Goal: Download file/media

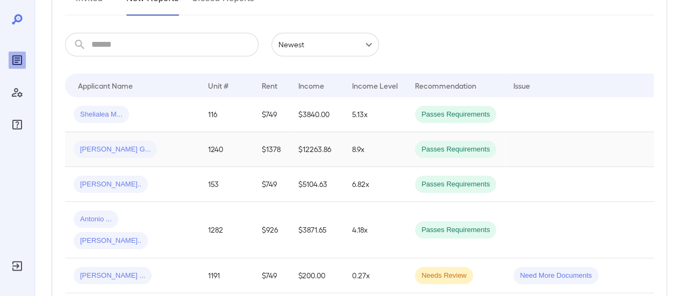
scroll to position [215, 0]
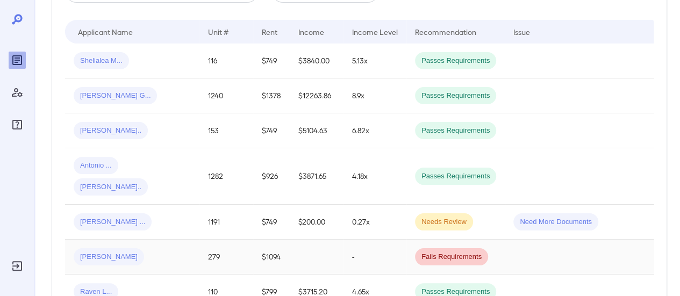
click at [170, 248] on div "[PERSON_NAME]" at bounding box center [132, 256] width 117 height 17
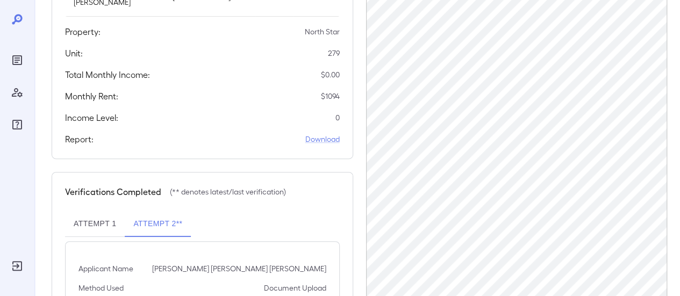
scroll to position [215, 0]
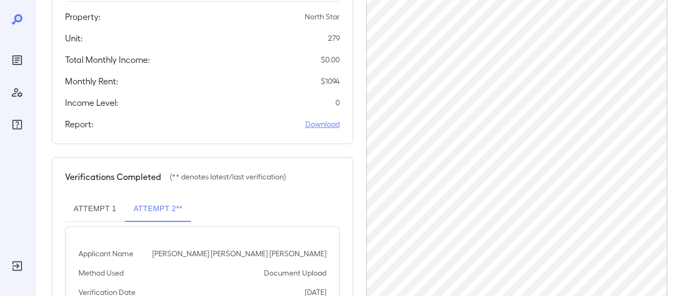
click at [317, 119] on link "Download" at bounding box center [322, 124] width 34 height 11
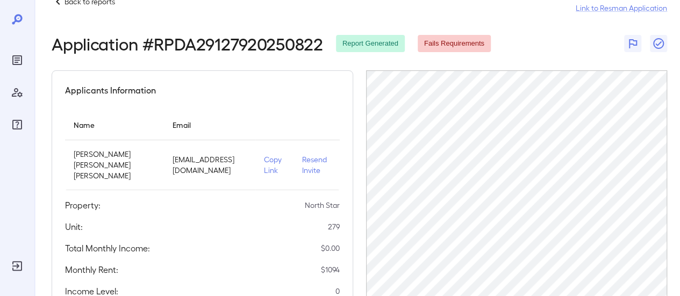
scroll to position [0, 0]
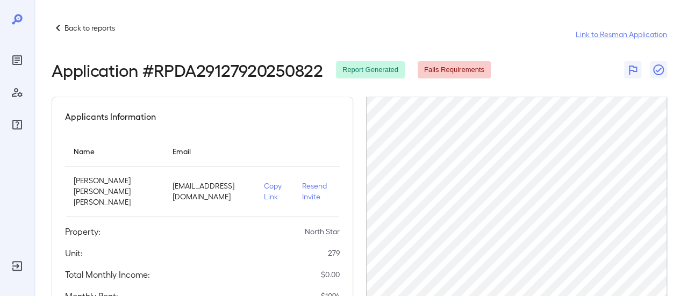
click at [74, 26] on p "Back to reports" at bounding box center [89, 28] width 51 height 11
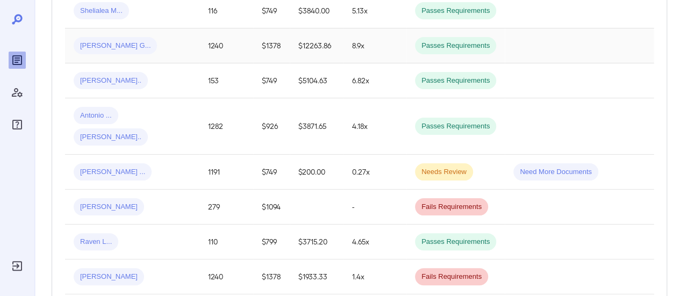
scroll to position [269, 0]
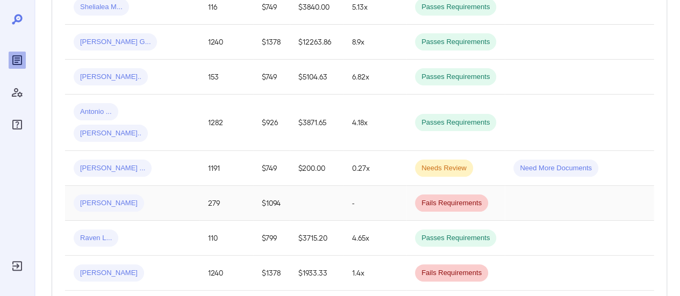
click at [157, 195] on div "[PERSON_NAME]" at bounding box center [132, 203] width 117 height 17
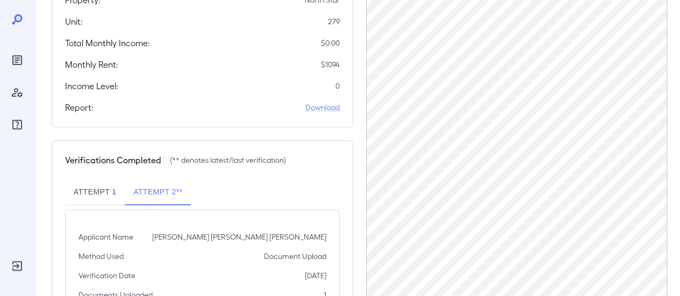
scroll to position [215, 0]
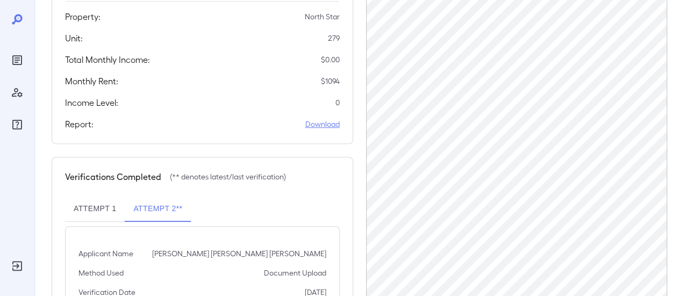
click at [325, 119] on link "Download" at bounding box center [322, 124] width 34 height 11
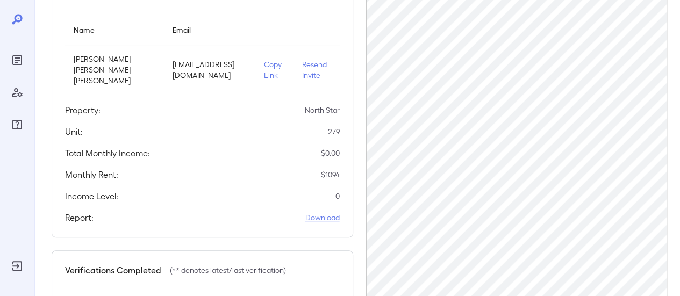
scroll to position [107, 0]
